Goal: Task Accomplishment & Management: Manage account settings

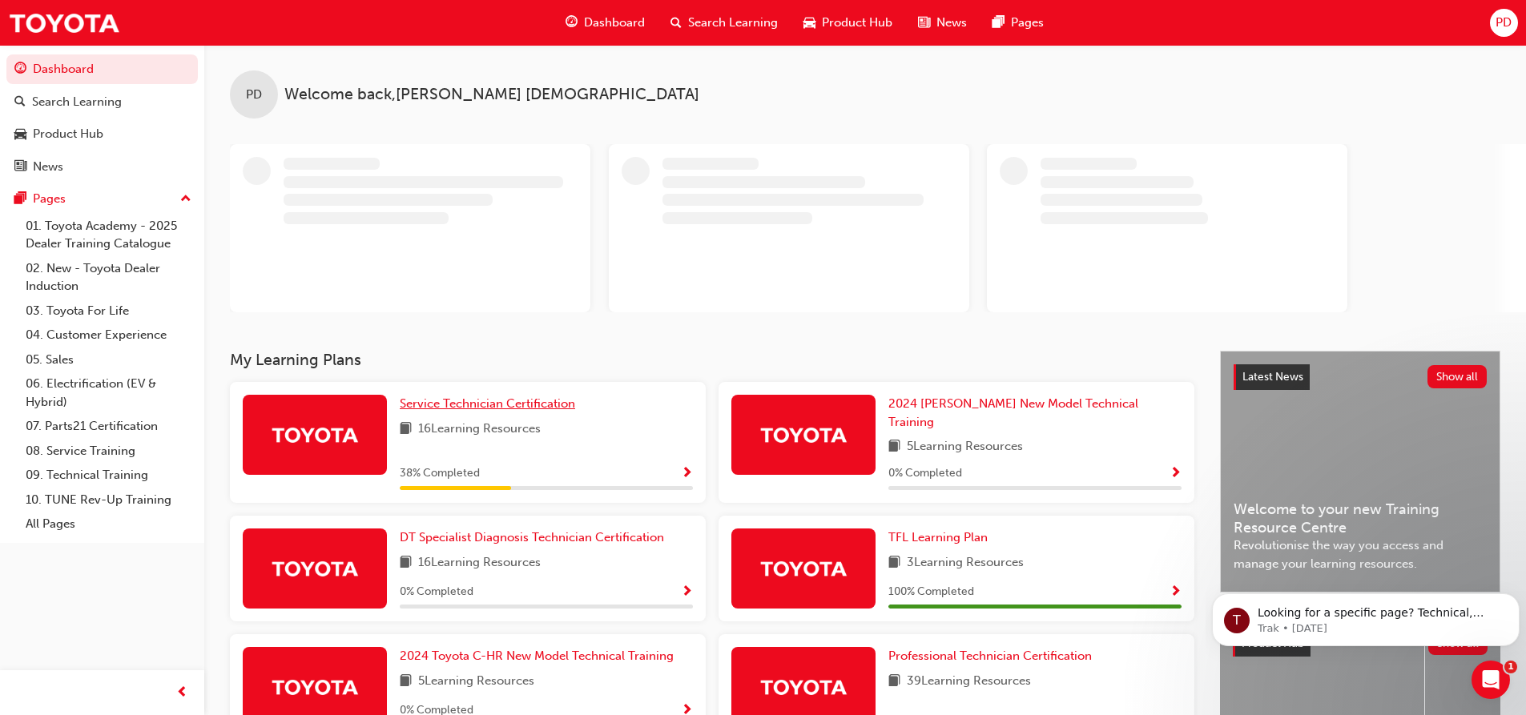
click at [512, 404] on span "Service Technician Certification" at bounding box center [487, 403] width 175 height 14
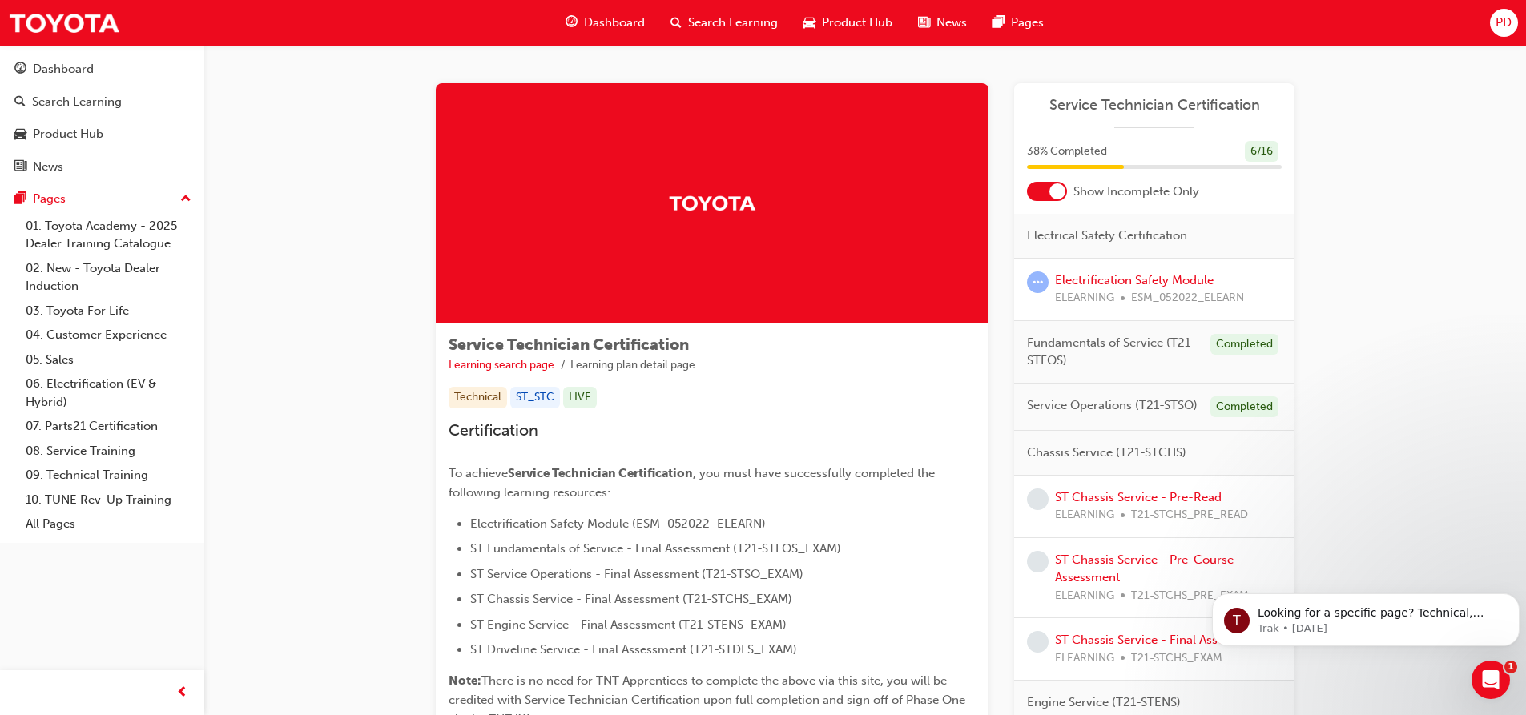
click at [1046, 185] on div at bounding box center [1047, 191] width 40 height 19
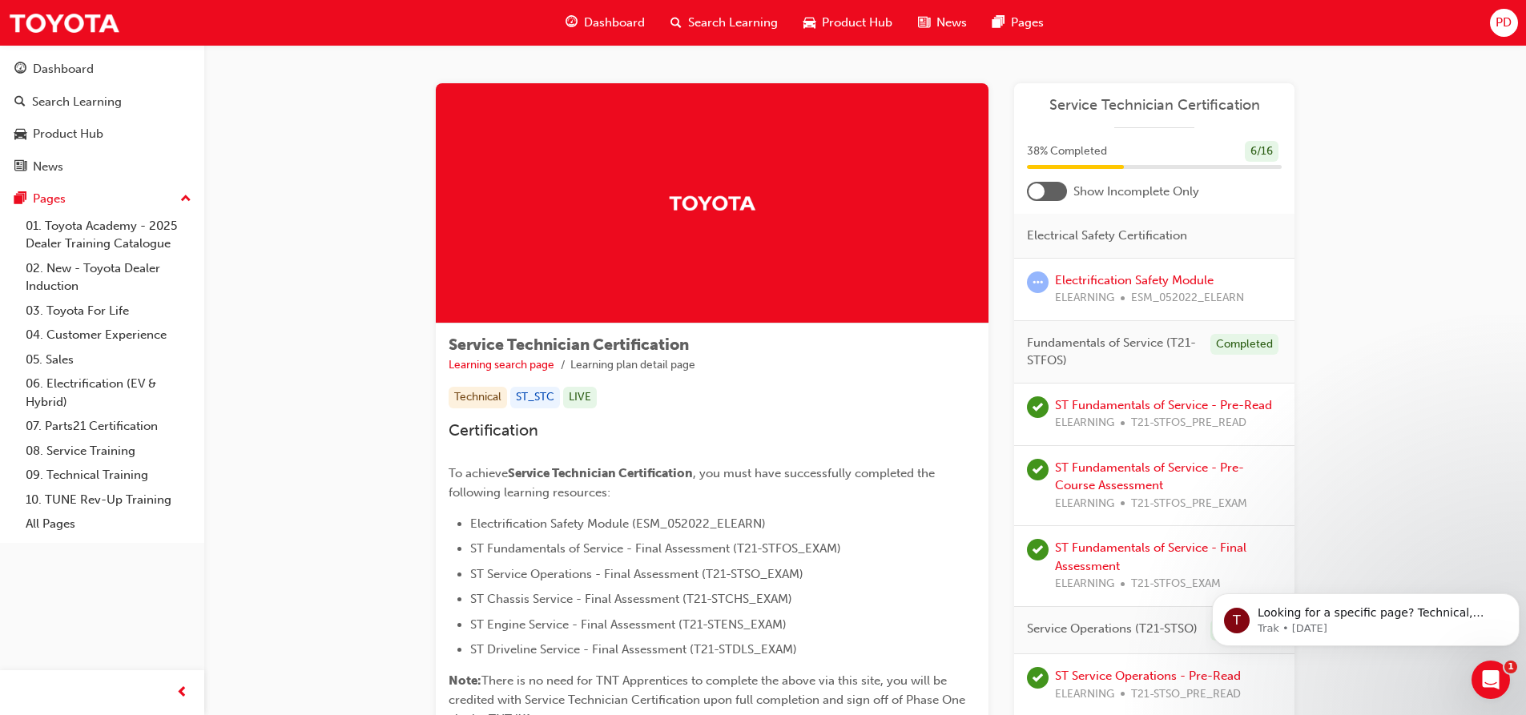
click at [1496, 24] on span "PD" at bounding box center [1503, 23] width 16 height 18
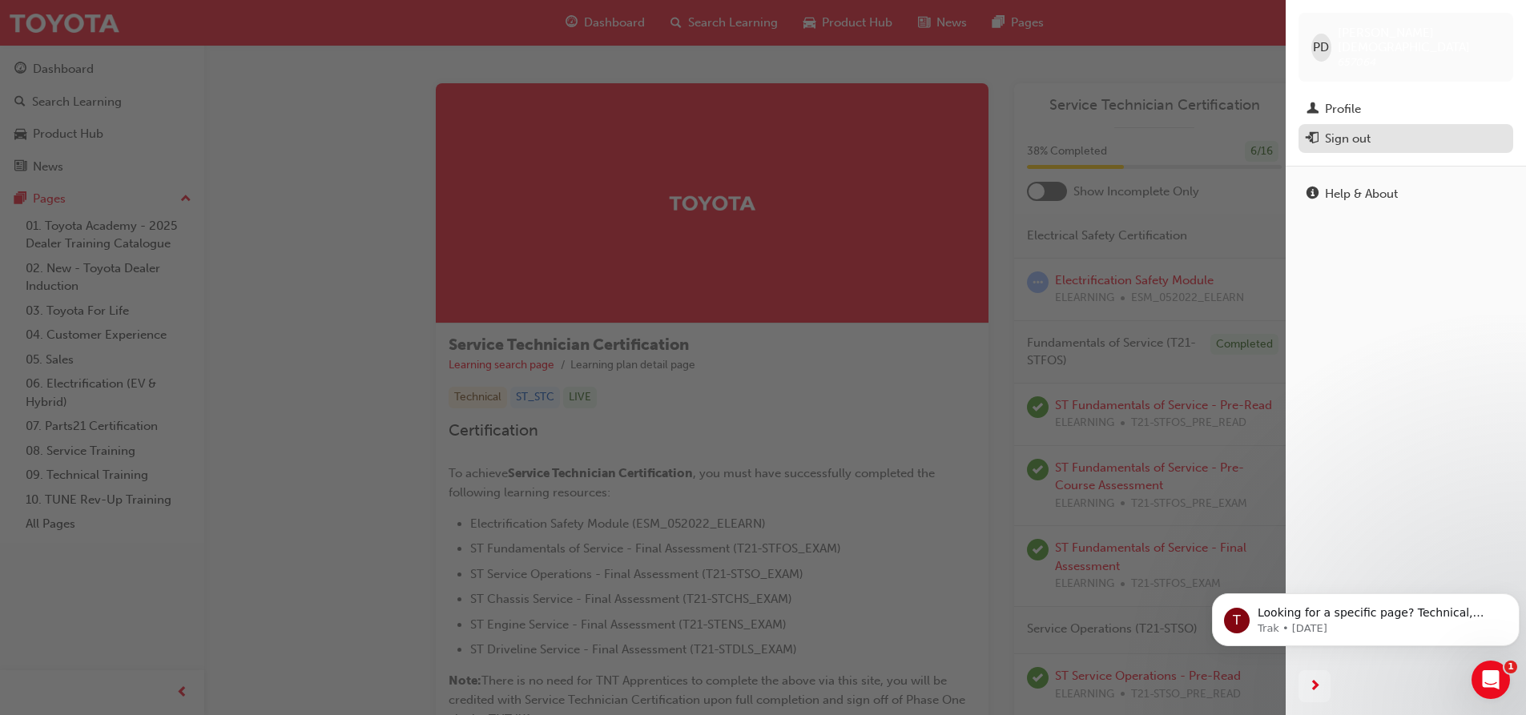
click at [1332, 131] on div "Sign out" at bounding box center [1348, 139] width 46 height 18
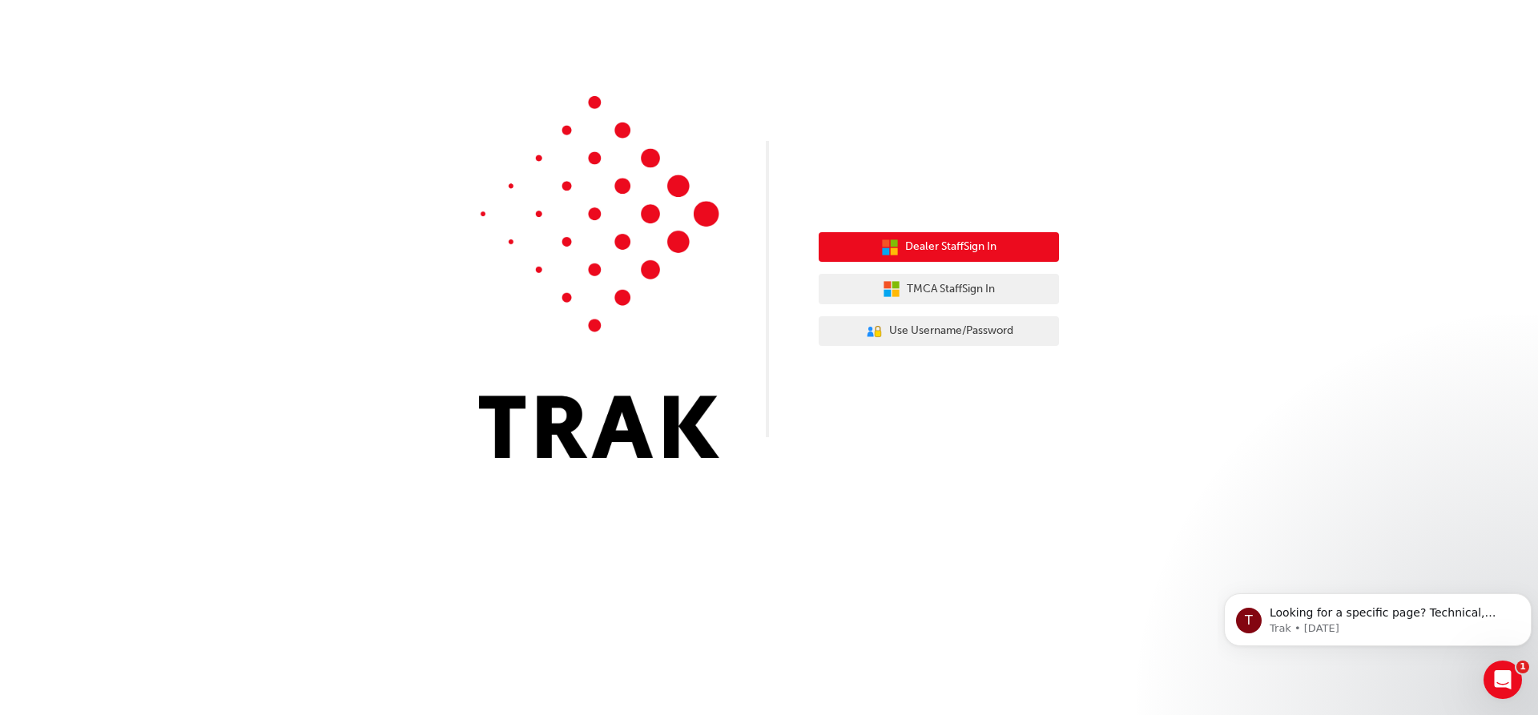
click at [956, 251] on span "Dealer Staff Sign In" at bounding box center [950, 247] width 91 height 18
